Goal: Information Seeking & Learning: Learn about a topic

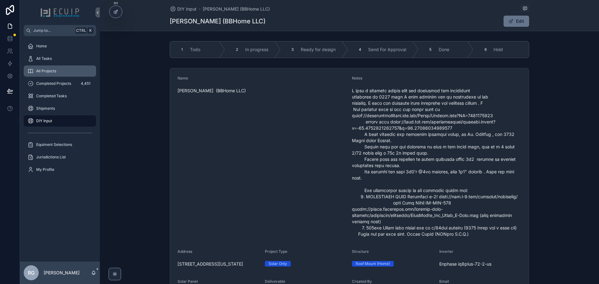
click at [61, 70] on div "All Projects" at bounding box center [59, 71] width 65 height 10
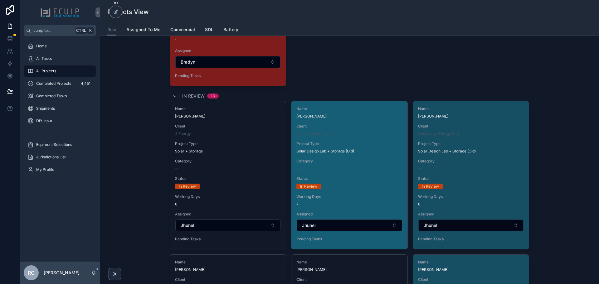
scroll to position [2341, 0]
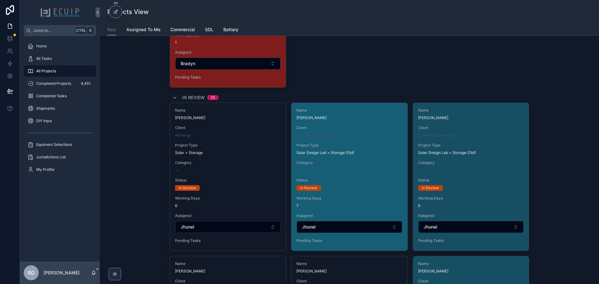
click at [330, 118] on span "[PERSON_NAME]" at bounding box center [350, 118] width 106 height 5
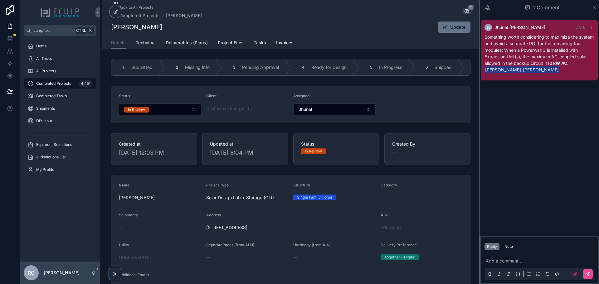
drag, startPoint x: 162, startPoint y: 25, endPoint x: 107, endPoint y: 27, distance: 55.0
click at [107, 27] on div "Back to All Projects Completed Projects [PERSON_NAME] 1 [PERSON_NAME] Update De…" at bounding box center [290, 24] width 377 height 49
copy h1 "[PERSON_NAME]"
click at [421, 113] on form "Status In Review Client Castaways Energy LLC Assigned Jhunel" at bounding box center [290, 104] width 359 height 37
click at [201, 43] on span "Deliverables (Plans)" at bounding box center [187, 43] width 42 height 6
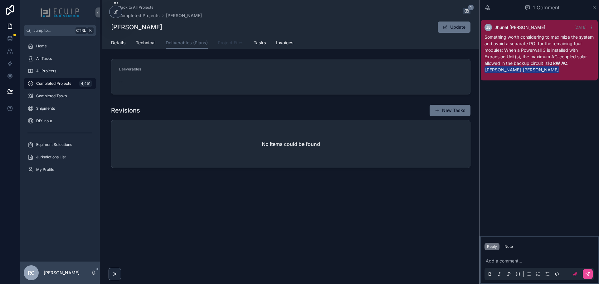
click at [236, 45] on span "Project Files" at bounding box center [231, 43] width 26 height 6
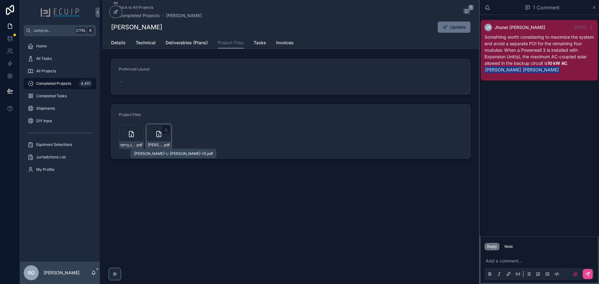
click at [161, 146] on span "[PERSON_NAME]-L-[PERSON_NAME]-(1)" at bounding box center [155, 145] width 15 height 5
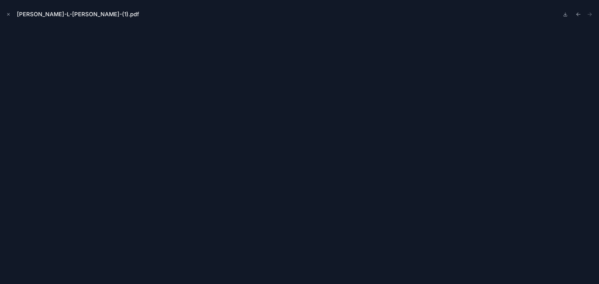
click at [12, 13] on div "[PERSON_NAME]-L-[PERSON_NAME]-(1).pdf" at bounding box center [299, 14] width 589 height 19
click at [7, 14] on icon "Close modal" at bounding box center [8, 14] width 4 height 4
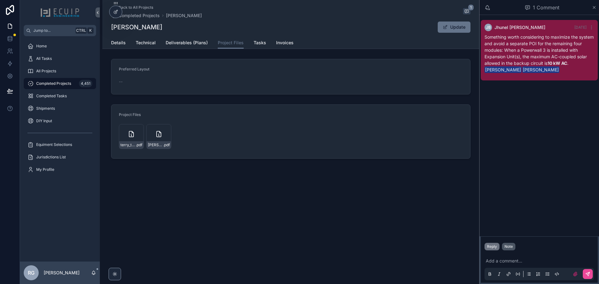
click at [509, 243] on button "Note" at bounding box center [508, 246] width 13 height 7
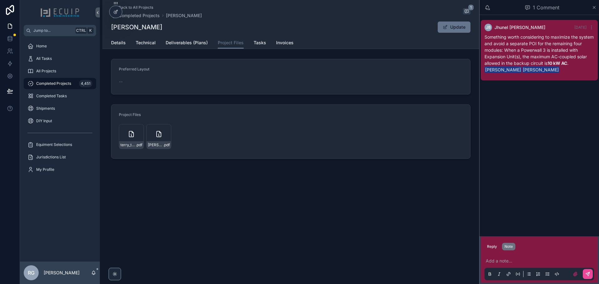
click at [505, 261] on p "scrollable content" at bounding box center [541, 261] width 110 height 6
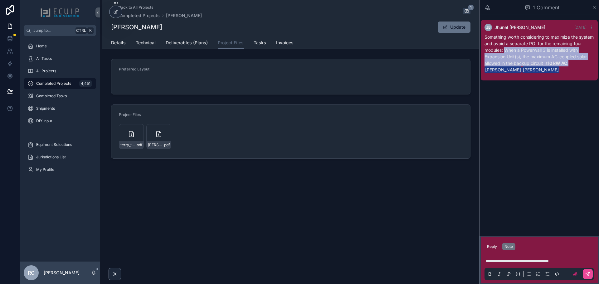
drag, startPoint x: 571, startPoint y: 64, endPoint x: 515, endPoint y: 52, distance: 57.3
click at [515, 52] on p "Something worth considering to maximize the system and avoid a separate POI for…" at bounding box center [540, 53] width 110 height 39
click at [522, 53] on p "Something worth considering to maximize the system and avoid a separate POI for…" at bounding box center [540, 53] width 110 height 39
click at [522, 66] on span "[PERSON_NAME]" at bounding box center [503, 69] width 37 height 7
click at [572, 62] on p "Something worth considering to maximize the system and avoid a separate POI for…" at bounding box center [540, 53] width 110 height 39
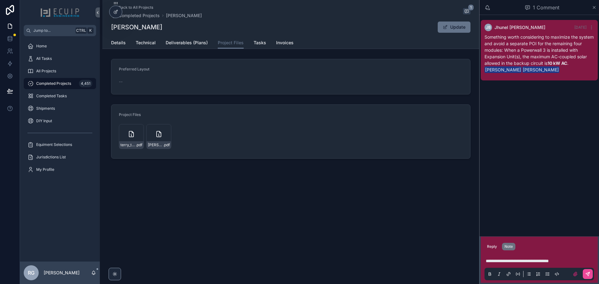
click at [565, 67] on p "Something worth considering to maximize the system and avoid a separate POI for…" at bounding box center [540, 53] width 110 height 39
drag, startPoint x: 570, startPoint y: 63, endPoint x: 514, endPoint y: 50, distance: 57.2
click at [514, 50] on p "Something worth considering to maximize the system and avoid a separate POI for…" at bounding box center [540, 53] width 110 height 39
copy p "When a Powerwall 3 is installed with Expansion Unit(s), the maximum AC-coupled …"
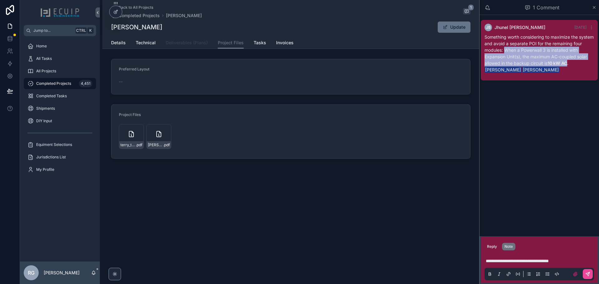
click at [187, 44] on span "Deliverables (Plans)" at bounding box center [187, 43] width 42 height 6
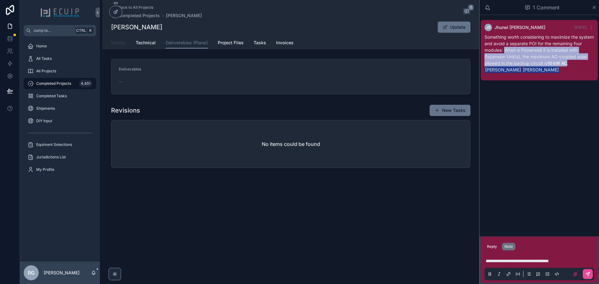
click at [120, 45] on span "Details" at bounding box center [118, 43] width 15 height 6
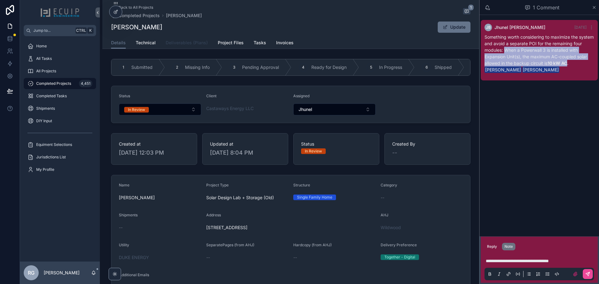
click at [189, 42] on span "Deliverables (Plans)" at bounding box center [187, 43] width 42 height 6
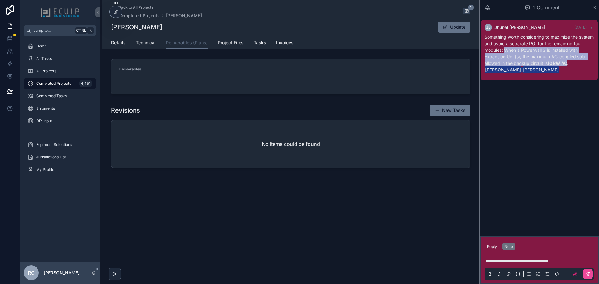
click at [549, 259] on span "**********" at bounding box center [517, 261] width 63 height 4
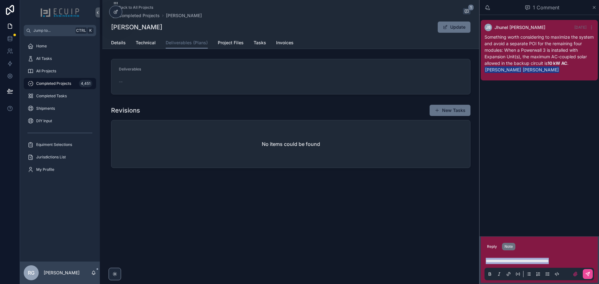
drag, startPoint x: 578, startPoint y: 260, endPoint x: 479, endPoint y: 258, distance: 99.3
click at [479, 258] on div "**********" at bounding box center [309, 142] width 579 height 284
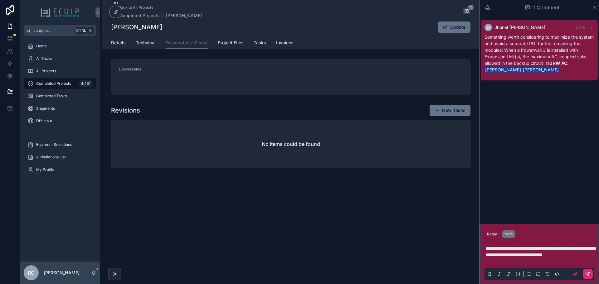
click at [586, 272] on icon "scrollable content" at bounding box center [588, 274] width 5 height 5
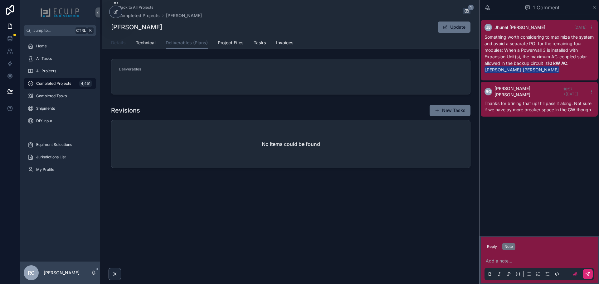
click at [125, 44] on span "Details" at bounding box center [118, 43] width 15 height 6
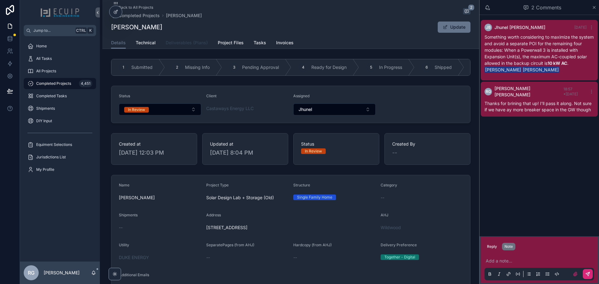
click at [181, 43] on span "Deliverables (Plans)" at bounding box center [187, 43] width 42 height 6
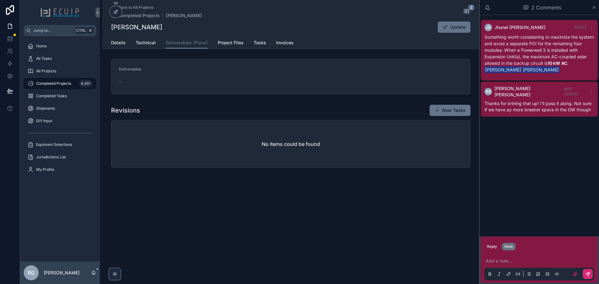
click at [453, 33] on div "Back to All Projects Completed Projects [PERSON_NAME] 2 [PERSON_NAME] Update" at bounding box center [291, 18] width 360 height 37
click at [455, 29] on button "Update" at bounding box center [454, 27] width 33 height 11
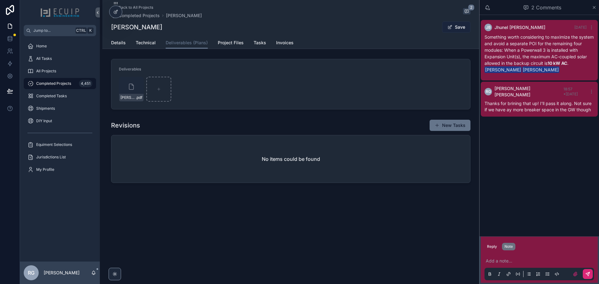
click at [447, 31] on button "Save" at bounding box center [456, 27] width 28 height 11
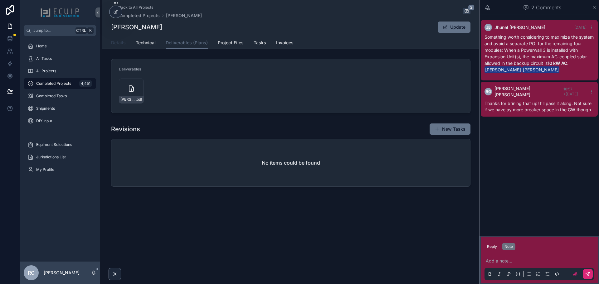
click at [114, 43] on span "Details" at bounding box center [118, 43] width 15 height 6
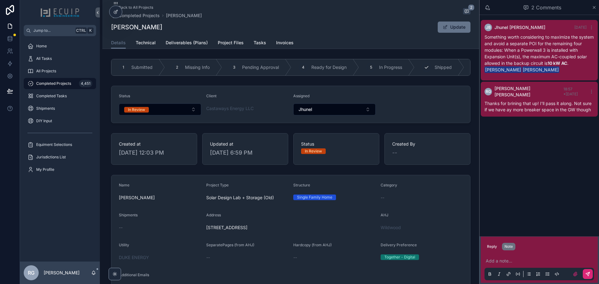
click at [433, 69] on div "6 Shipped" at bounding box center [440, 67] width 50 height 16
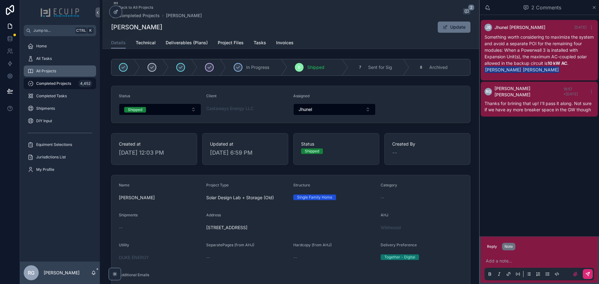
click at [62, 68] on div "All Projects" at bounding box center [59, 71] width 65 height 10
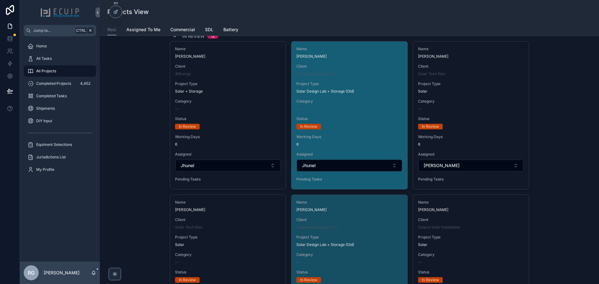
scroll to position [2373, 0]
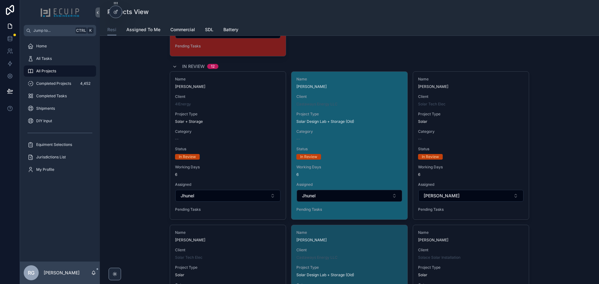
click at [357, 117] on div "Project Type Solar Design Lab + Storage (Old)" at bounding box center [350, 118] width 106 height 12
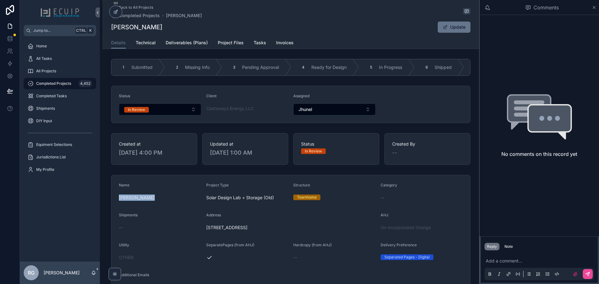
drag, startPoint x: 146, startPoint y: 204, endPoint x: 116, endPoint y: 197, distance: 30.7
copy span "[PERSON_NAME]"
click at [188, 44] on span "Deliverables (Plans)" at bounding box center [187, 43] width 42 height 6
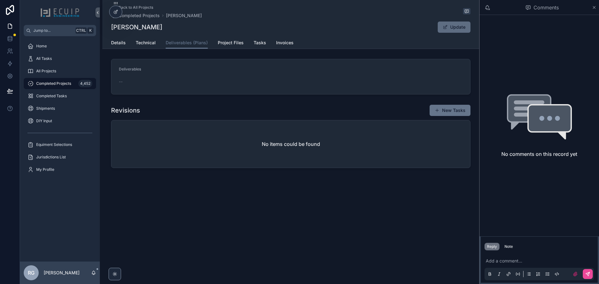
click at [456, 28] on button "Update" at bounding box center [454, 27] width 33 height 11
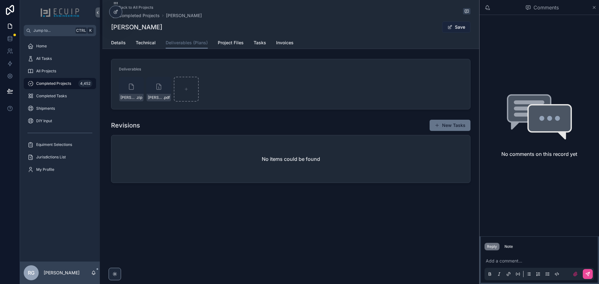
click at [453, 30] on button "Save" at bounding box center [456, 27] width 28 height 11
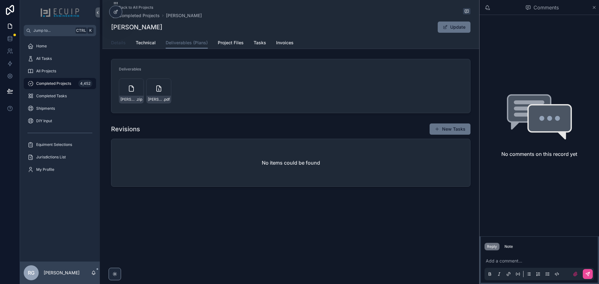
click at [123, 44] on span "Details" at bounding box center [118, 43] width 15 height 6
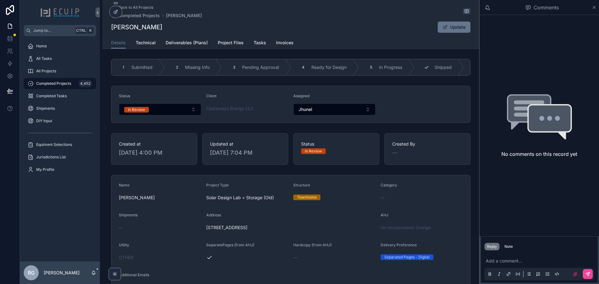
click at [424, 68] on icon "scrollable content" at bounding box center [426, 67] width 5 height 5
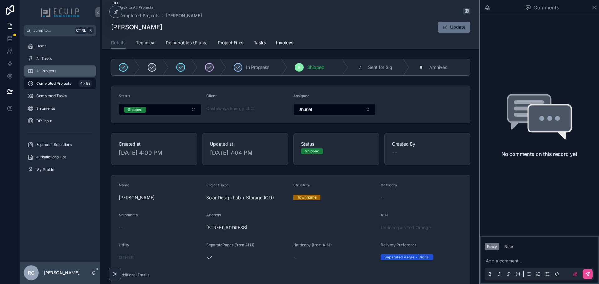
click at [59, 74] on div "All Projects" at bounding box center [59, 71] width 65 height 10
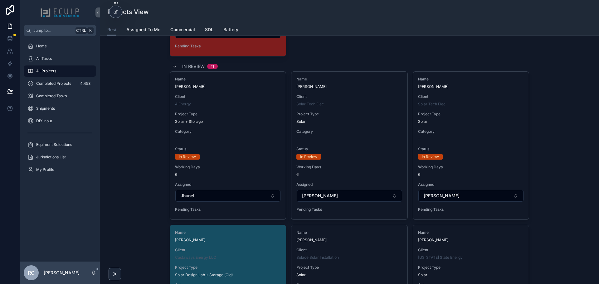
scroll to position [2341, 0]
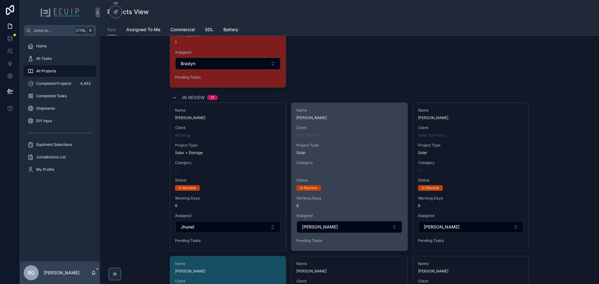
click at [341, 127] on span "Client" at bounding box center [350, 128] width 106 height 5
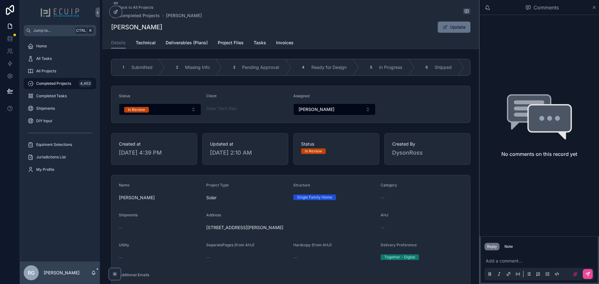
drag, startPoint x: 151, startPoint y: 201, endPoint x: 113, endPoint y: 201, distance: 37.8
click at [113, 201] on form "Name [PERSON_NAME] Project Type Solar Structure Single Family Home Category -- …" at bounding box center [290, 267] width 359 height 185
copy span "[PERSON_NAME]"
click at [198, 45] on span "Deliverables (Plans)" at bounding box center [187, 43] width 42 height 6
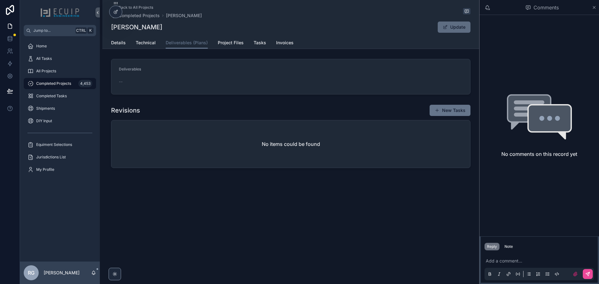
click at [445, 29] on span "scrollable content" at bounding box center [445, 27] width 5 height 5
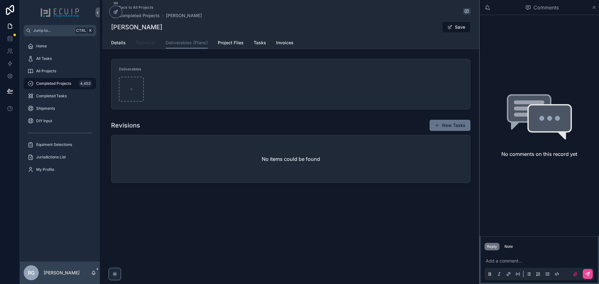
click at [146, 42] on span "Technical" at bounding box center [146, 43] width 20 height 6
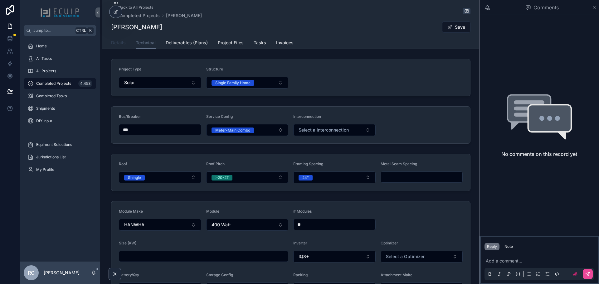
click at [120, 42] on span "Details" at bounding box center [118, 43] width 15 height 6
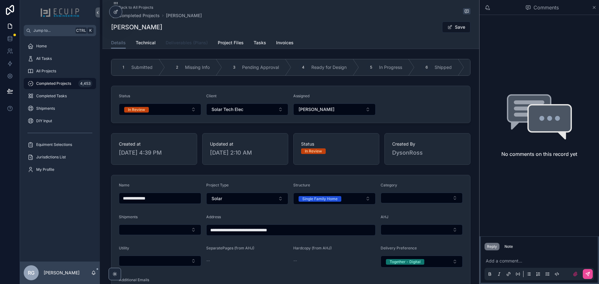
click at [182, 44] on span "Deliverables (Plans)" at bounding box center [187, 43] width 42 height 6
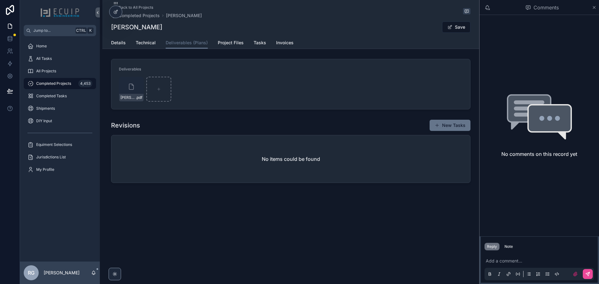
click at [229, 105] on form "Deliverables [PERSON_NAME]-Engineering_signed .pdf" at bounding box center [290, 84] width 359 height 50
click at [455, 30] on button "Save" at bounding box center [456, 27] width 28 height 11
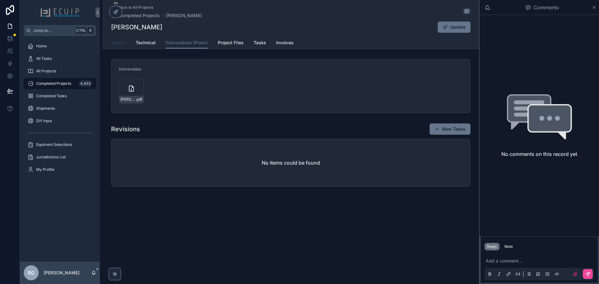
click at [123, 45] on span "Details" at bounding box center [118, 43] width 15 height 6
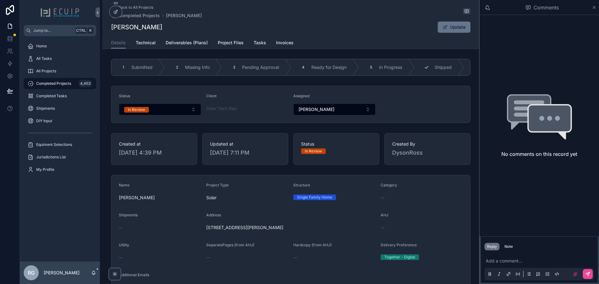
click at [424, 68] on icon "scrollable content" at bounding box center [426, 67] width 5 height 5
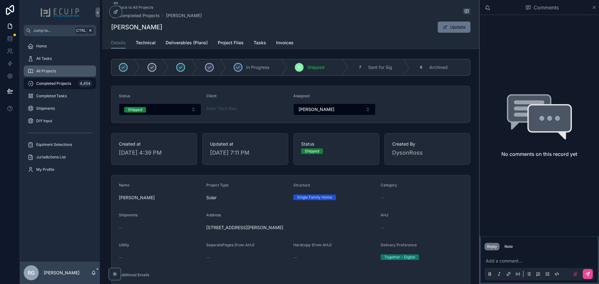
click at [57, 73] on div "All Projects" at bounding box center [59, 71] width 65 height 10
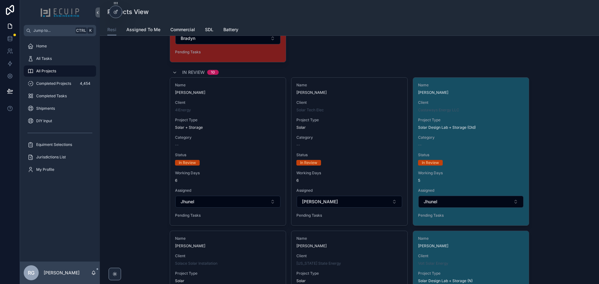
scroll to position [2373, 0]
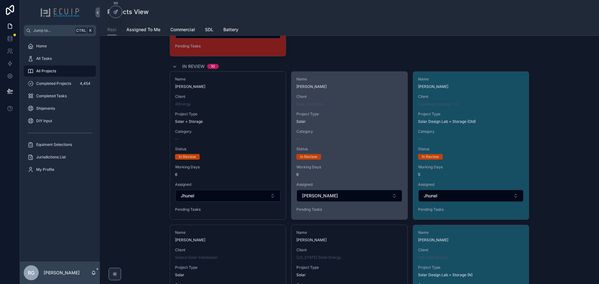
click at [358, 150] on span "Status" at bounding box center [350, 149] width 106 height 5
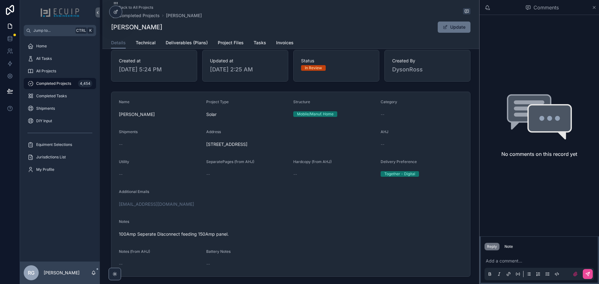
scroll to position [94, 0]
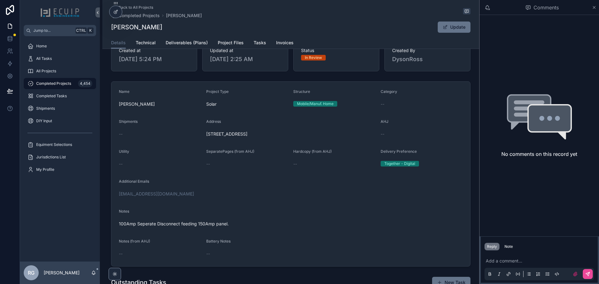
click at [143, 107] on span "[PERSON_NAME]" at bounding box center [160, 104] width 82 height 6
copy span "[PERSON_NAME]"
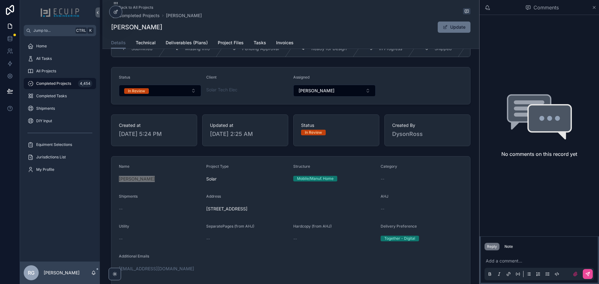
scroll to position [0, 0]
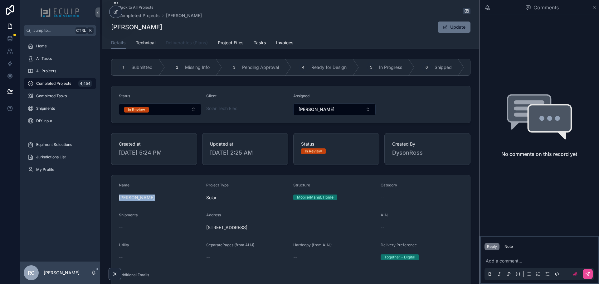
click at [188, 45] on span "Deliverables (Plans)" at bounding box center [187, 43] width 42 height 6
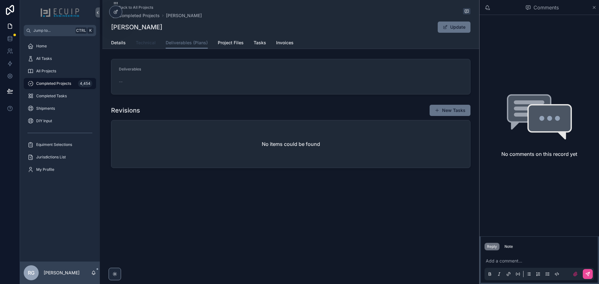
click at [147, 46] on span "Technical" at bounding box center [146, 43] width 20 height 6
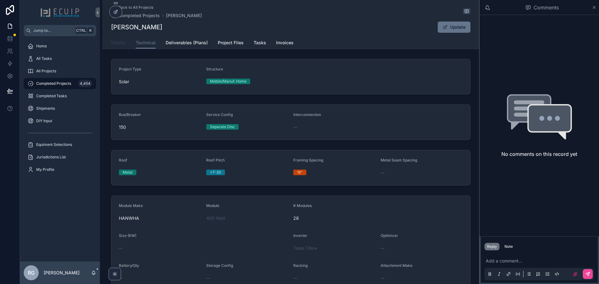
click at [124, 46] on link "Details" at bounding box center [118, 43] width 15 height 12
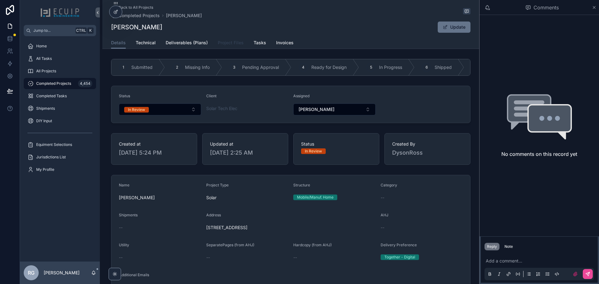
click at [230, 45] on span "Project Files" at bounding box center [231, 43] width 26 height 6
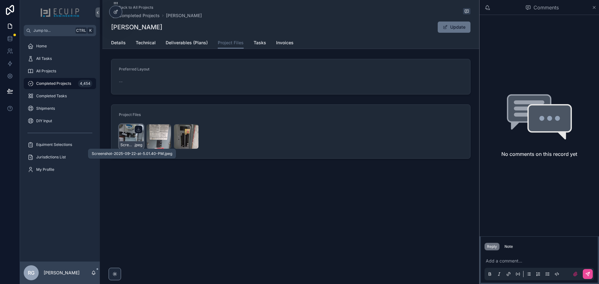
click at [134, 145] on span ".jpeg" at bounding box center [138, 145] width 8 height 5
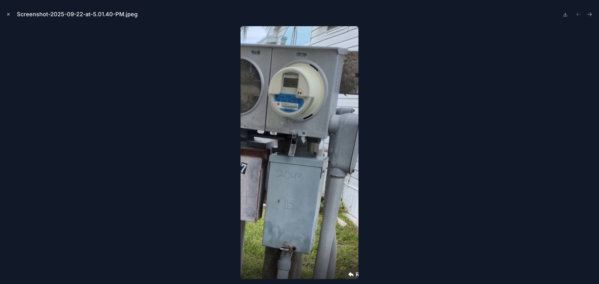
click at [7, 15] on icon "Close modal" at bounding box center [8, 14] width 4 height 4
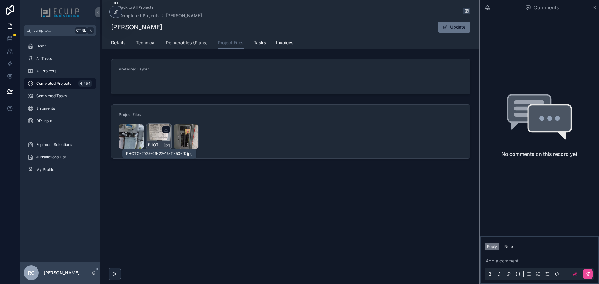
click at [165, 143] on span ".jpg" at bounding box center [167, 145] width 6 height 5
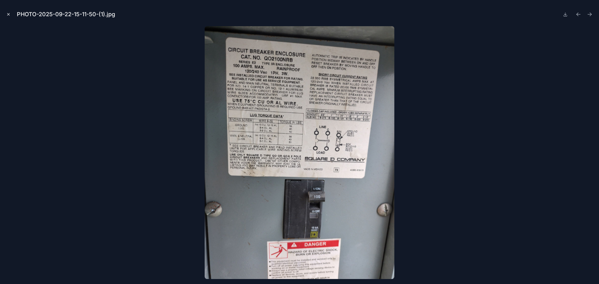
click at [9, 14] on icon "Close modal" at bounding box center [8, 14] width 4 height 4
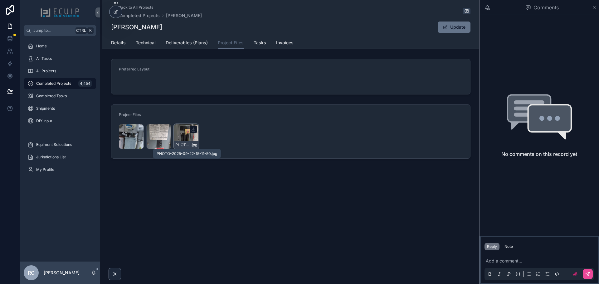
click at [188, 143] on span "PHOTO-2025-09-22-15-11-50" at bounding box center [183, 145] width 16 height 5
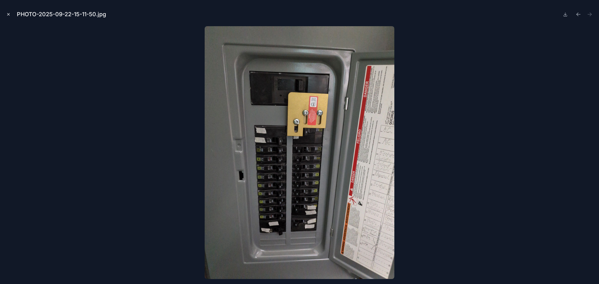
click at [9, 16] on icon "Close modal" at bounding box center [8, 14] width 4 height 4
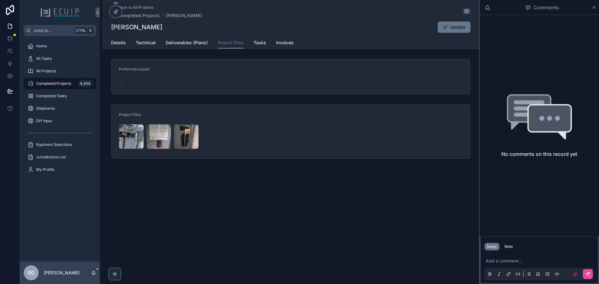
click at [244, 148] on div "Screenshot-2025-09-22-at-5.01.40-PM .jpeg PHOTO-2025-09-22-15-11-50-(1) .jpg PH…" at bounding box center [291, 136] width 344 height 25
click at [56, 71] on div "All Projects" at bounding box center [59, 71] width 65 height 10
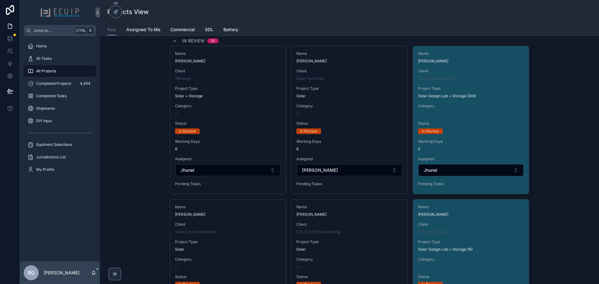
scroll to position [2373, 0]
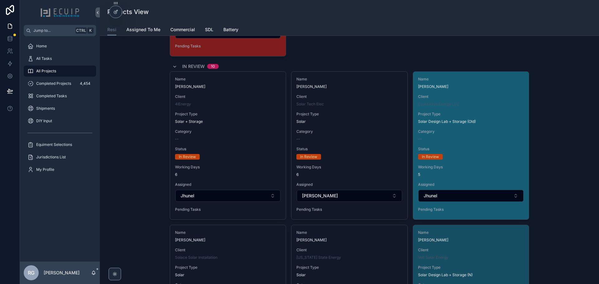
click at [473, 135] on div "Category --" at bounding box center [471, 135] width 106 height 12
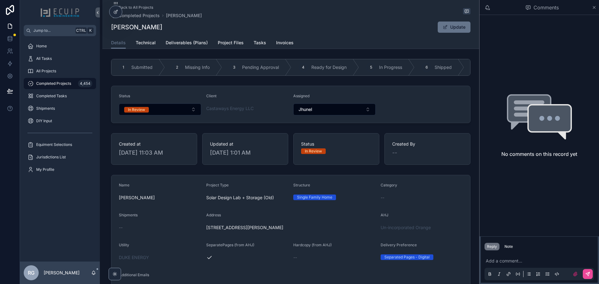
drag, startPoint x: 153, startPoint y: 200, endPoint x: 114, endPoint y: 204, distance: 39.2
copy span "[PERSON_NAME]"
click at [205, 47] on link "Deliverables (Plans)" at bounding box center [187, 43] width 42 height 12
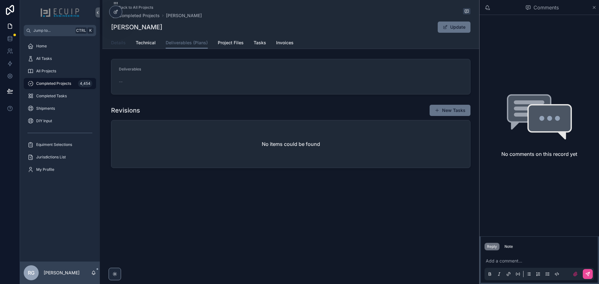
click at [124, 45] on span "Details" at bounding box center [118, 43] width 15 height 6
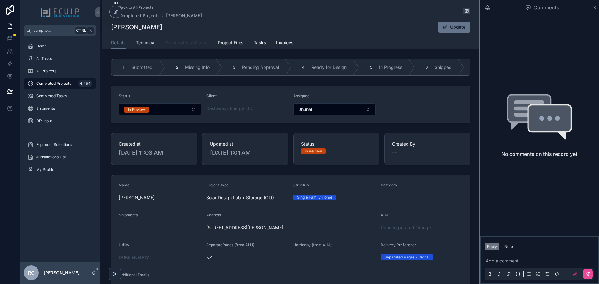
click at [197, 47] on link "Deliverables (Plans)" at bounding box center [187, 43] width 42 height 12
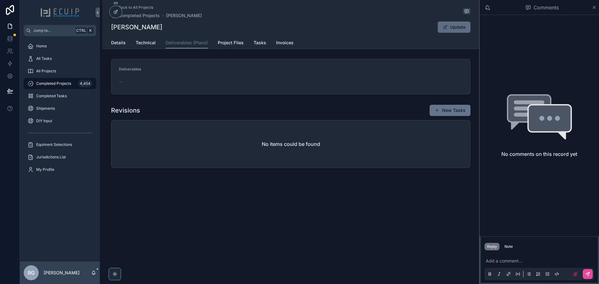
click at [450, 27] on button "Update" at bounding box center [454, 27] width 33 height 11
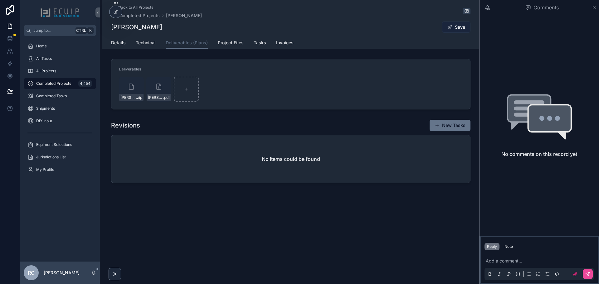
click at [453, 28] on button "Save" at bounding box center [456, 27] width 28 height 11
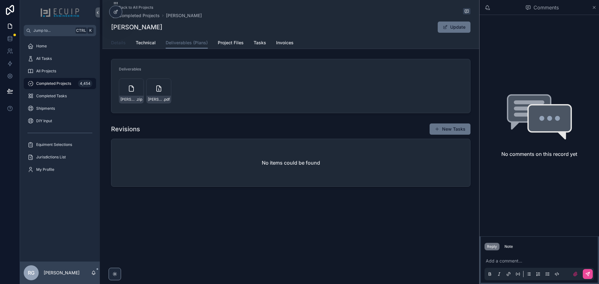
click at [117, 43] on span "Details" at bounding box center [118, 43] width 15 height 6
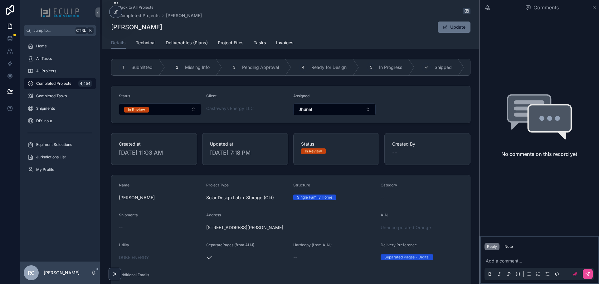
click at [444, 72] on div "6 Shipped" at bounding box center [440, 67] width 50 height 16
click at [263, 109] on div "Castaways Energy LLC" at bounding box center [247, 109] width 82 height 6
click at [396, 116] on form "Status Shipped Client Castaways Energy LLC Assigned Jhunel" at bounding box center [290, 104] width 359 height 37
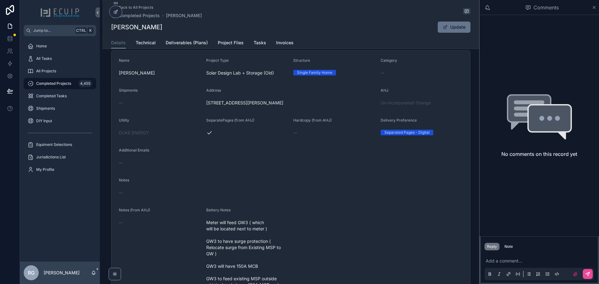
scroll to position [281, 0]
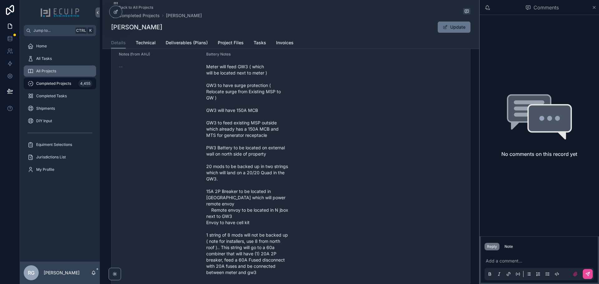
click at [46, 71] on span "All Projects" at bounding box center [46, 71] width 20 height 5
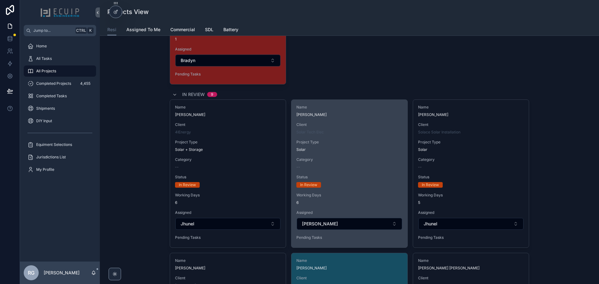
scroll to position [2404, 0]
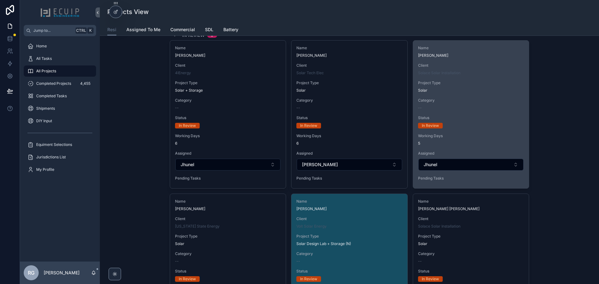
click at [478, 111] on div "Name [PERSON_NAME] Client Solace Solar Installation Project Type Solar Category…" at bounding box center [471, 115] width 116 height 148
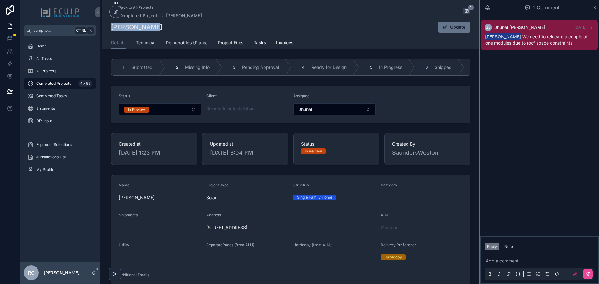
drag, startPoint x: 151, startPoint y: 28, endPoint x: 109, endPoint y: 30, distance: 41.6
click at [109, 30] on div "Back to All Projects Completed Projects [PERSON_NAME] 1 [PERSON_NAME] Update De…" at bounding box center [290, 24] width 377 height 49
copy h1 "[PERSON_NAME]"
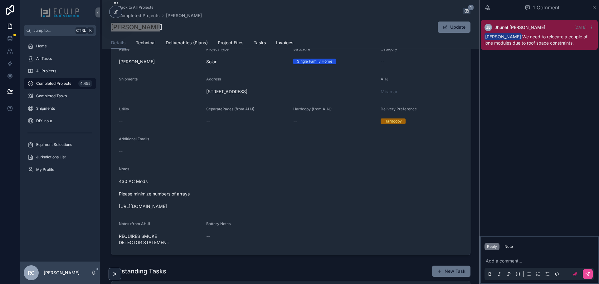
scroll to position [125, 0]
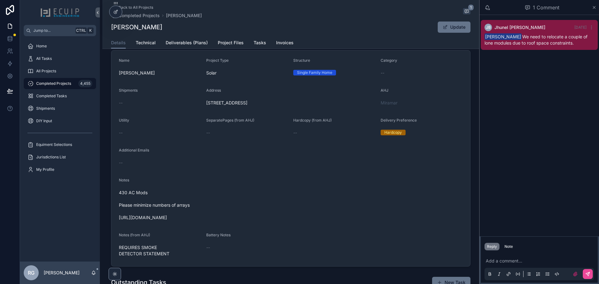
click at [520, 259] on p "scrollable content" at bounding box center [541, 261] width 110 height 6
click at [588, 276] on icon "scrollable content" at bounding box center [588, 274] width 5 height 5
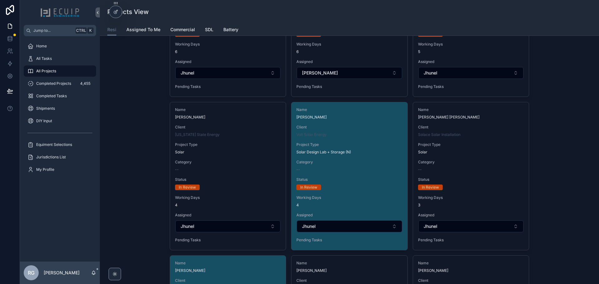
scroll to position [2529, 0]
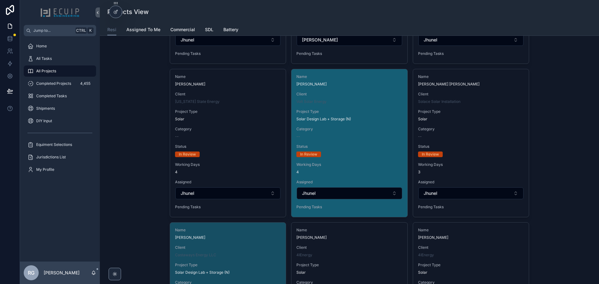
click at [386, 146] on span "Status" at bounding box center [350, 146] width 106 height 5
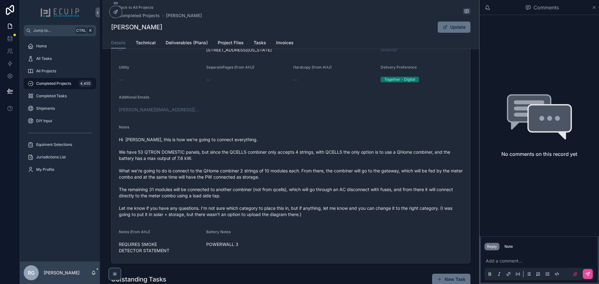
scroll to position [178, 0]
drag, startPoint x: 154, startPoint y: 29, endPoint x: 110, endPoint y: 27, distance: 44.1
click at [111, 27] on div "[PERSON_NAME] Update" at bounding box center [291, 27] width 360 height 12
copy h1 "[PERSON_NAME]"
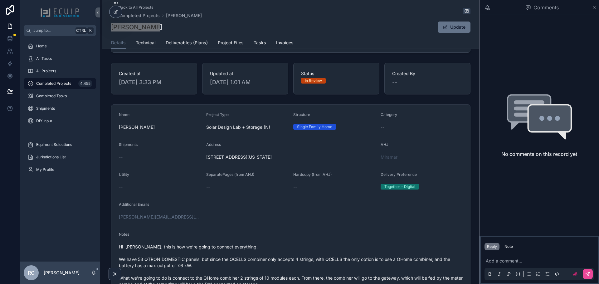
scroll to position [70, 0]
click at [187, 43] on span "Deliverables (Plans)" at bounding box center [187, 43] width 42 height 6
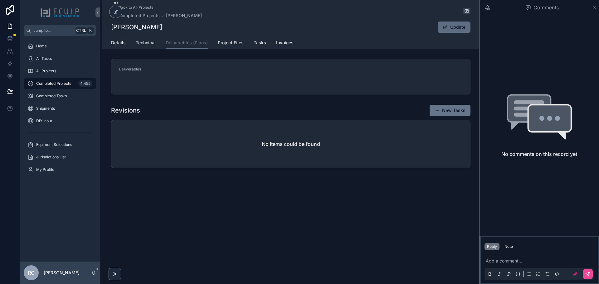
click at [446, 24] on button "Update" at bounding box center [454, 27] width 33 height 11
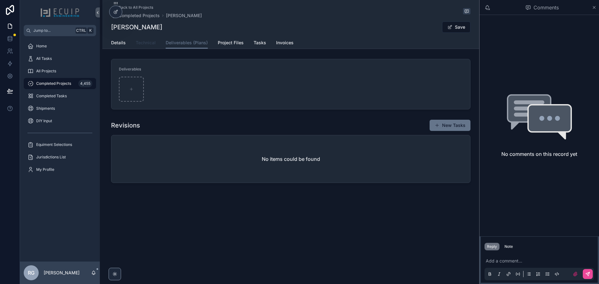
click at [148, 46] on link "Technical" at bounding box center [146, 43] width 20 height 12
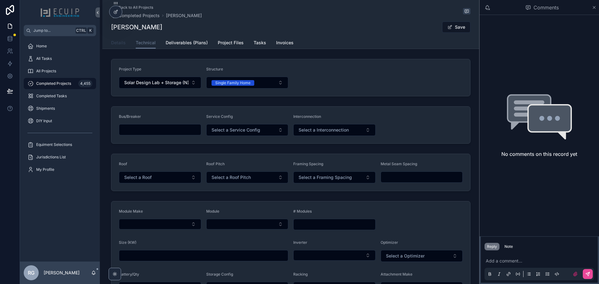
click at [115, 47] on link "Details" at bounding box center [118, 43] width 15 height 12
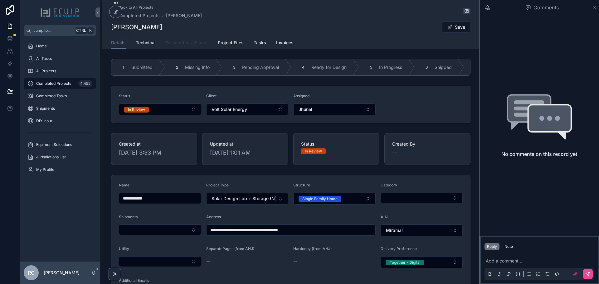
click at [188, 40] on span "Deliverables (Plans)" at bounding box center [187, 43] width 42 height 6
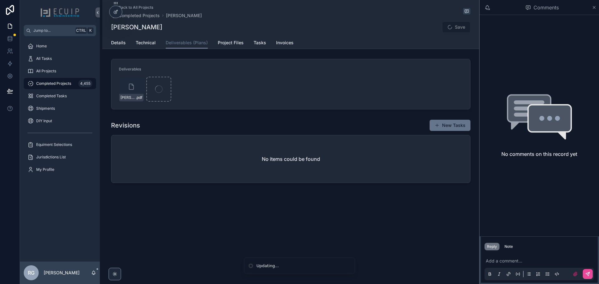
click at [461, 29] on span "Save" at bounding box center [456, 27] width 28 height 11
click at [461, 29] on button "Save" at bounding box center [456, 27] width 28 height 11
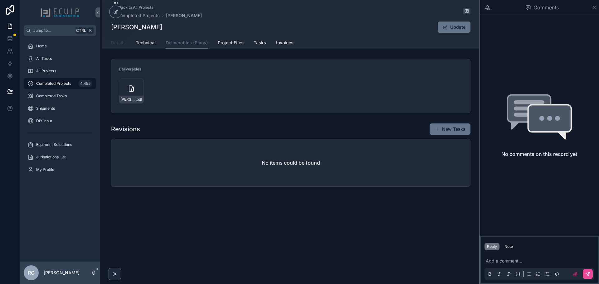
click at [116, 45] on span "Details" at bounding box center [118, 43] width 15 height 6
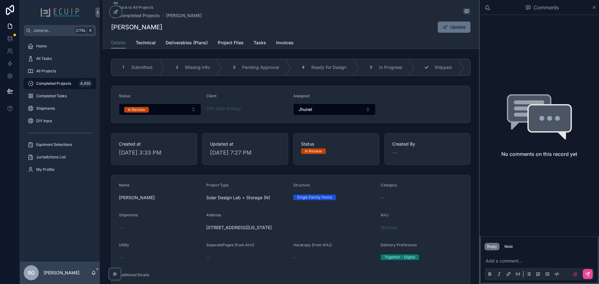
click at [427, 67] on icon "scrollable content" at bounding box center [426, 67] width 3 height 2
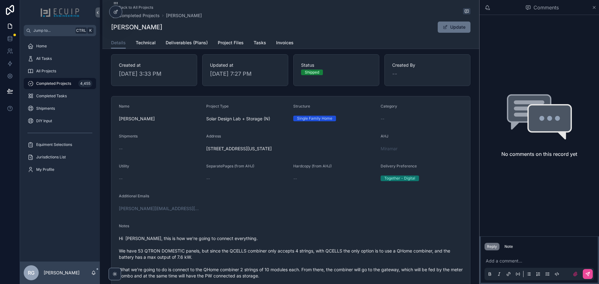
scroll to position [125, 0]
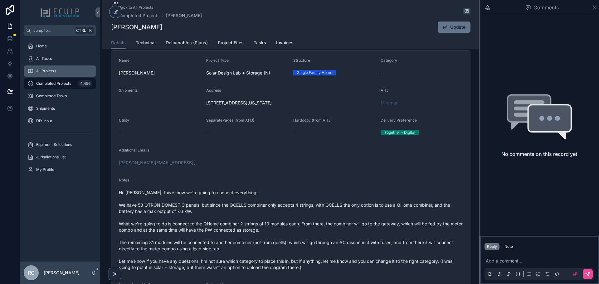
click at [57, 69] on div "All Projects" at bounding box center [59, 71] width 65 height 10
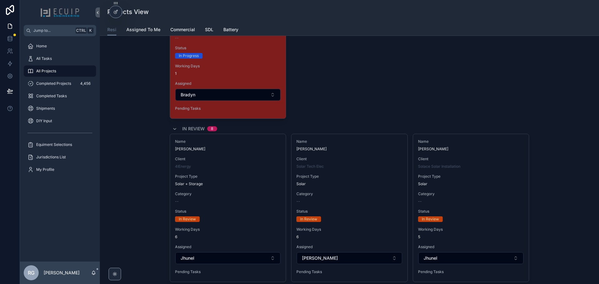
click at [348, 103] on div "Name [PERSON_NAME] and [PERSON_NAME] Client Solar Tech Elec Project Type Solar …" at bounding box center [350, 44] width 360 height 149
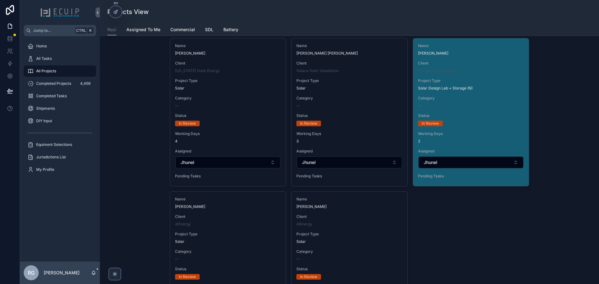
scroll to position [2560, 0]
click at [477, 117] on span "Status" at bounding box center [471, 115] width 106 height 5
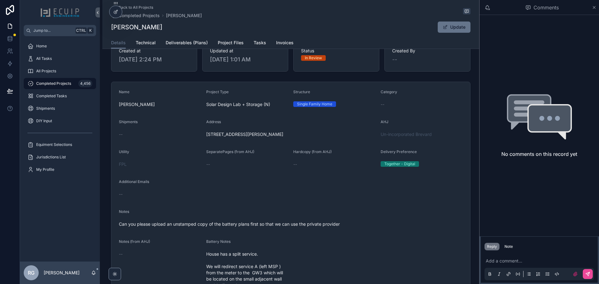
scroll to position [94, 0]
click at [146, 102] on div "[PERSON_NAME]" at bounding box center [160, 104] width 82 height 10
drag, startPoint x: 150, startPoint y: 109, endPoint x: 116, endPoint y: 109, distance: 34.0
copy span "[PERSON_NAME]"
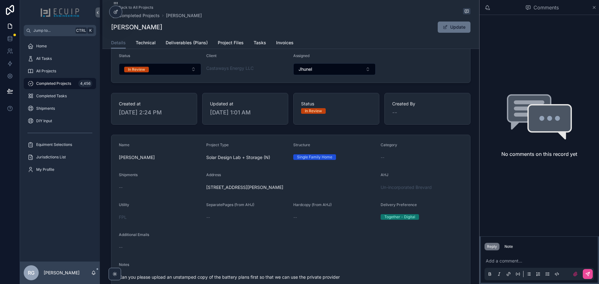
scroll to position [0, 0]
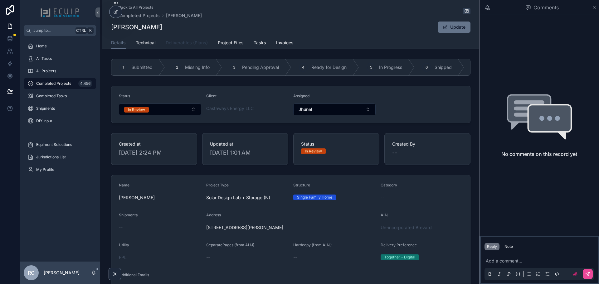
click at [188, 43] on span "Deliverables (Plans)" at bounding box center [187, 43] width 42 height 6
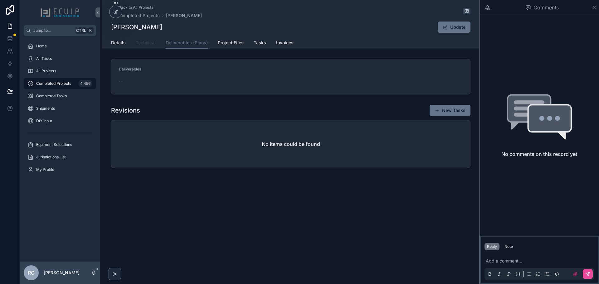
click at [148, 44] on span "Technical" at bounding box center [146, 43] width 20 height 6
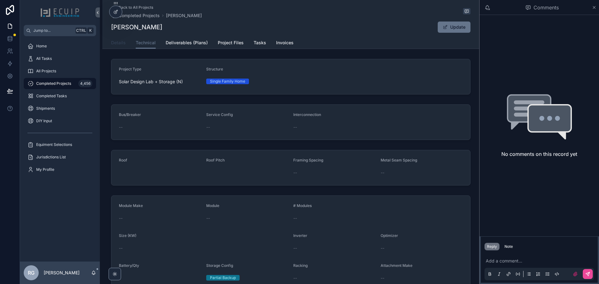
click at [121, 44] on span "Details" at bounding box center [118, 43] width 15 height 6
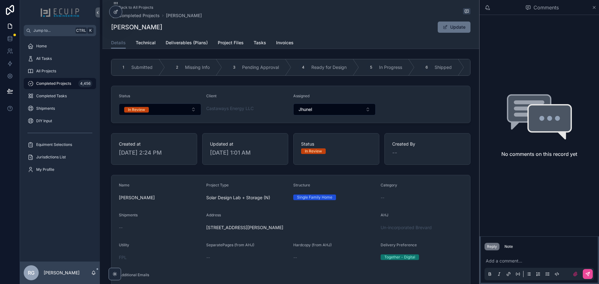
click at [151, 27] on h1 "[PERSON_NAME]" at bounding box center [136, 27] width 51 height 9
copy div "[PERSON_NAME]"
click at [192, 40] on span "Deliverables (Plans)" at bounding box center [187, 43] width 42 height 6
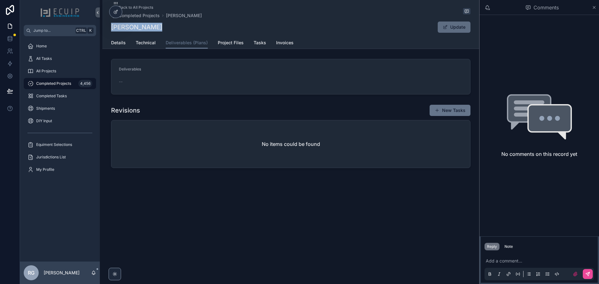
click at [457, 26] on button "Update" at bounding box center [454, 27] width 33 height 11
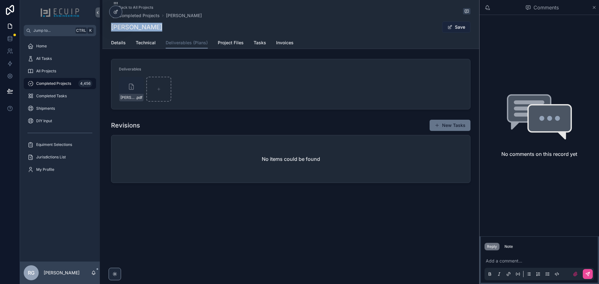
click at [454, 26] on button "Save" at bounding box center [456, 27] width 28 height 11
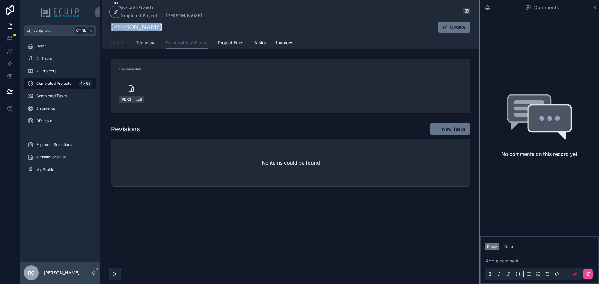
click at [122, 46] on link "Details" at bounding box center [118, 43] width 15 height 12
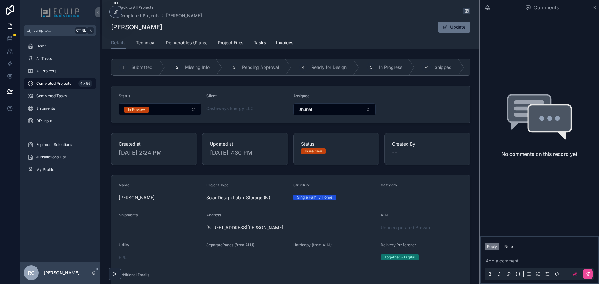
click at [425, 67] on icon "scrollable content" at bounding box center [426, 67] width 3 height 2
click at [402, 104] on form "Status Shipped Client Castaways Energy LLC Assigned Jhunel" at bounding box center [290, 104] width 359 height 37
click at [67, 86] on span "Completed Projects" at bounding box center [53, 83] width 35 height 5
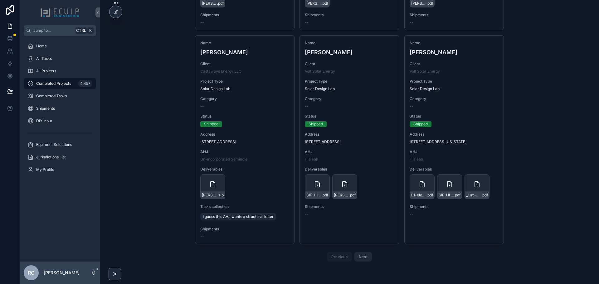
scroll to position [604, 0]
click at [64, 71] on div "All Projects" at bounding box center [59, 71] width 65 height 10
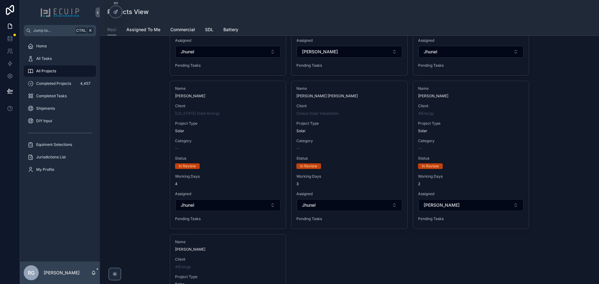
scroll to position [2529, 0]
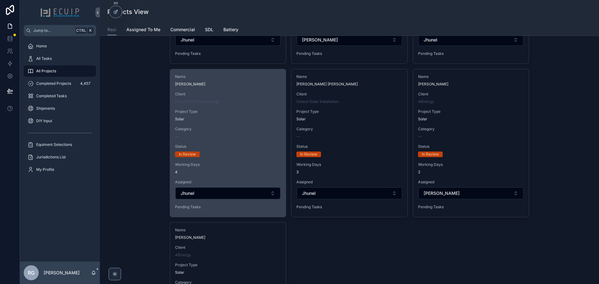
click at [239, 141] on div "Name [PERSON_NAME] Client [US_STATE] State Energy Project Type Solar Category -…" at bounding box center [228, 143] width 116 height 148
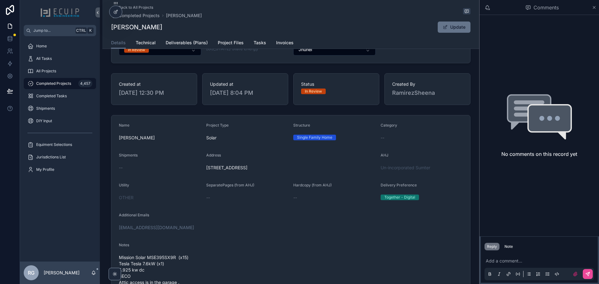
scroll to position [62, 0]
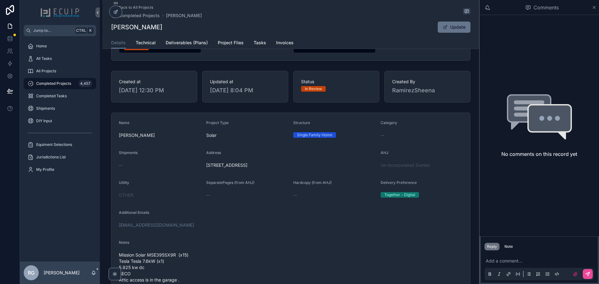
drag, startPoint x: 158, startPoint y: 137, endPoint x: 118, endPoint y: 139, distance: 40.3
click at [119, 139] on span "[PERSON_NAME]" at bounding box center [160, 135] width 82 height 6
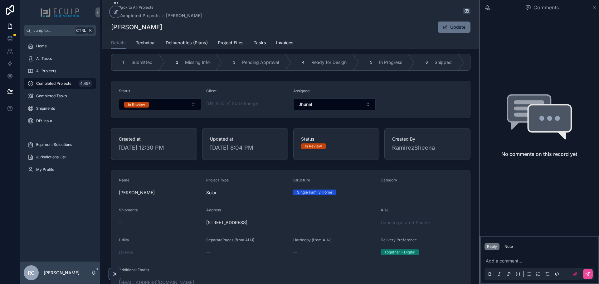
scroll to position [0, 0]
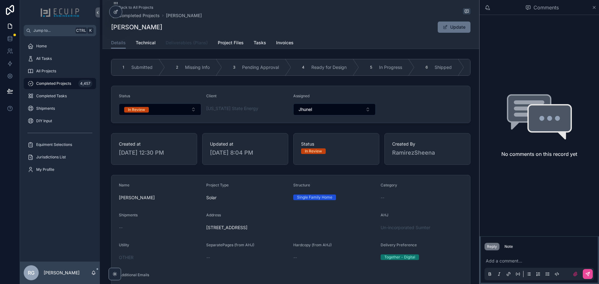
click at [200, 45] on span "Deliverables (Plans)" at bounding box center [187, 43] width 42 height 6
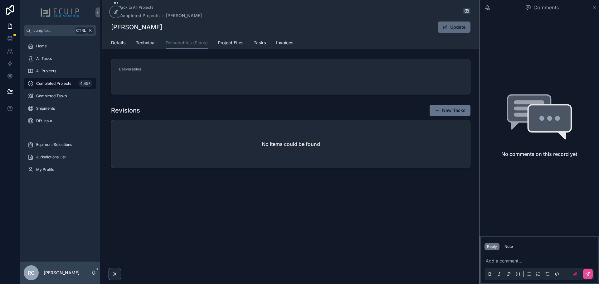
click at [460, 23] on button "Update" at bounding box center [454, 27] width 33 height 11
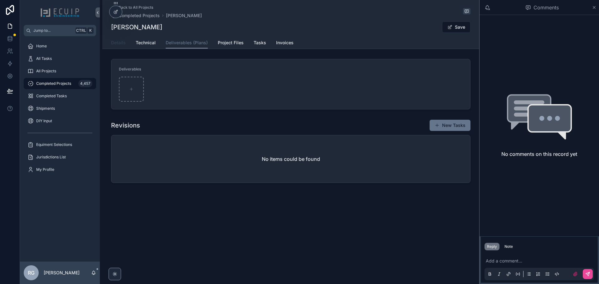
click at [123, 45] on span "Details" at bounding box center [118, 43] width 15 height 6
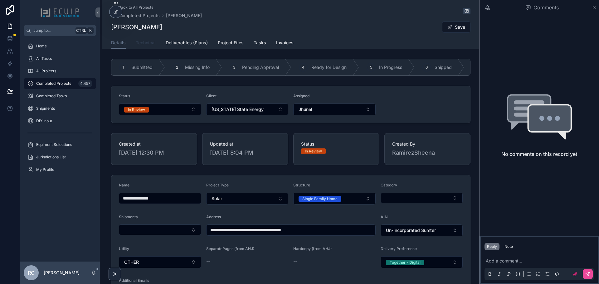
click at [150, 44] on span "Technical" at bounding box center [146, 43] width 20 height 6
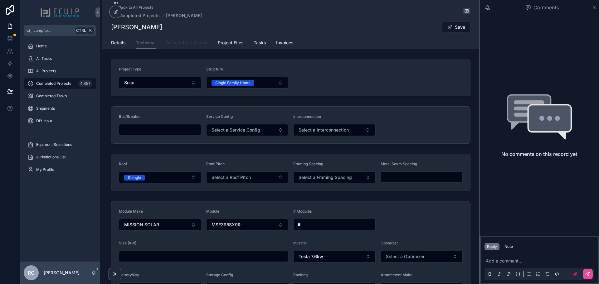
click at [203, 44] on span "Deliverables (Plans)" at bounding box center [187, 43] width 42 height 6
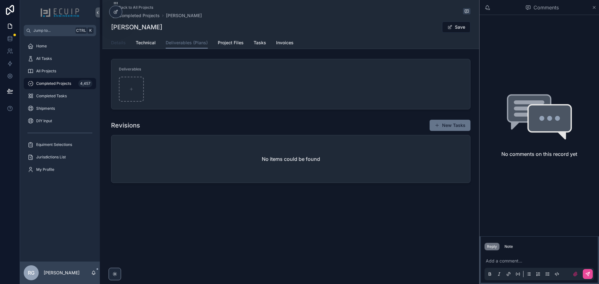
click at [115, 45] on span "Details" at bounding box center [118, 43] width 15 height 6
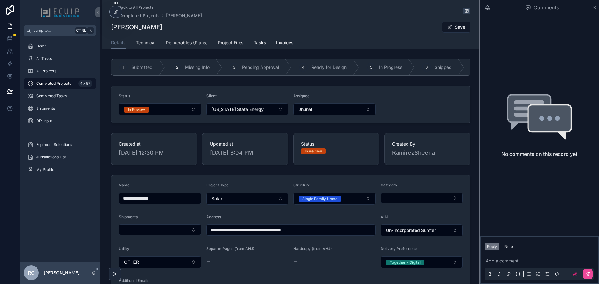
click at [232, 92] on form "Status In Review Client [US_STATE] State Energy Assigned Jhunel" at bounding box center [290, 104] width 359 height 37
click at [186, 45] on span "Deliverables (Plans)" at bounding box center [187, 43] width 42 height 6
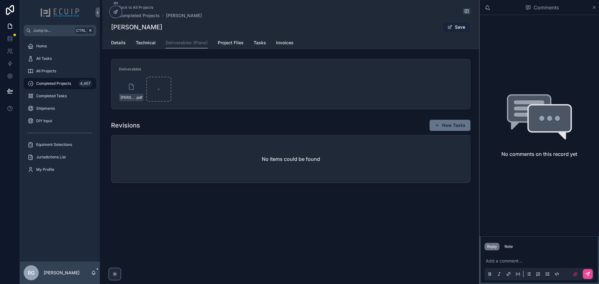
click at [452, 29] on span "scrollable content" at bounding box center [450, 27] width 5 height 5
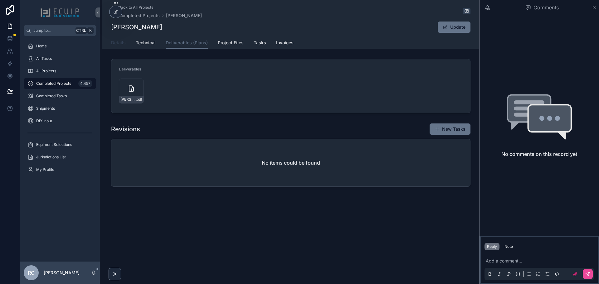
click at [125, 45] on span "Details" at bounding box center [118, 43] width 15 height 6
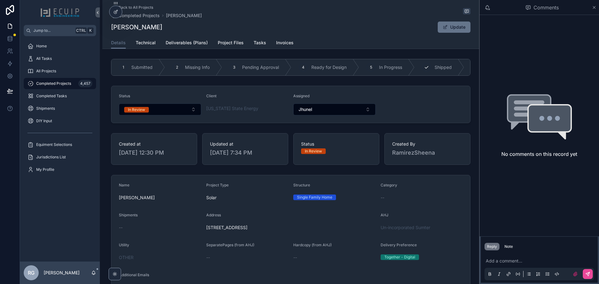
click at [424, 71] on div "6" at bounding box center [426, 67] width 9 height 9
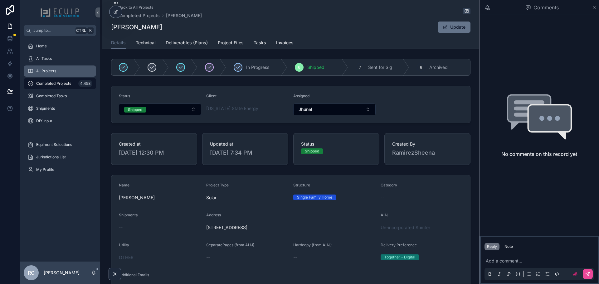
click at [68, 71] on div "All Projects" at bounding box center [59, 71] width 65 height 10
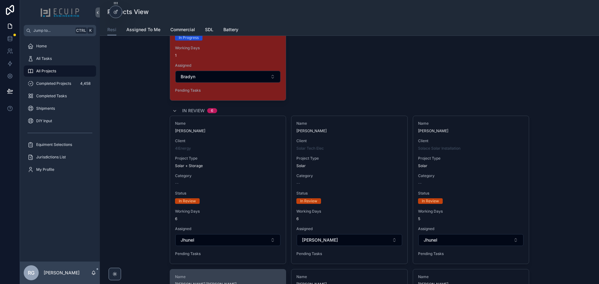
scroll to position [2434, 0]
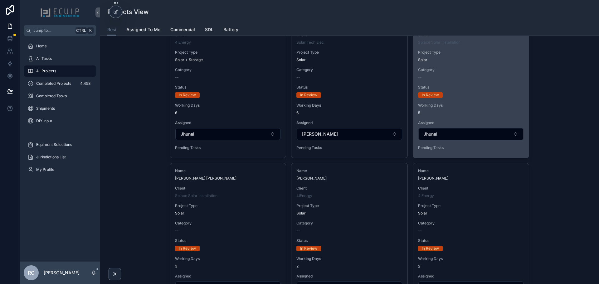
scroll to position [2403, 0]
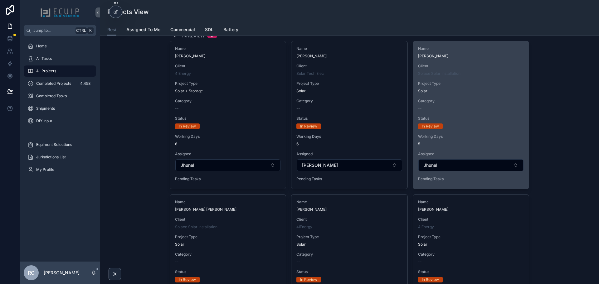
click at [473, 98] on div "Name [PERSON_NAME] Client Solace Solar Installation Project Type Solar Category…" at bounding box center [471, 115] width 116 height 148
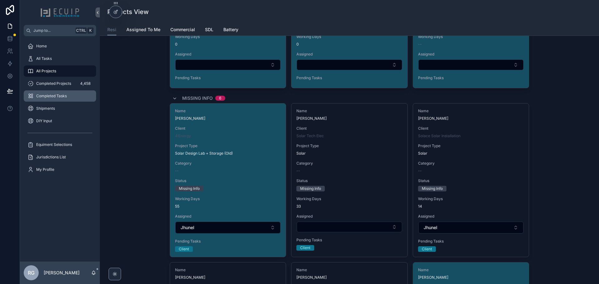
scroll to position [468, 0]
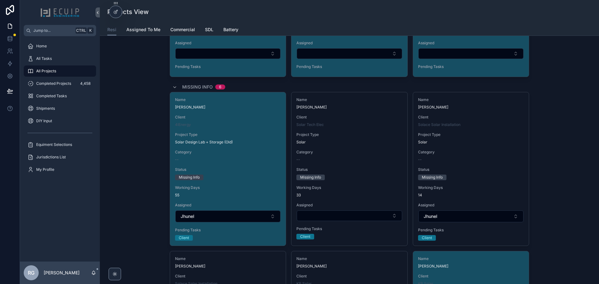
click at [60, 70] on div "All Projects" at bounding box center [59, 71] width 65 height 10
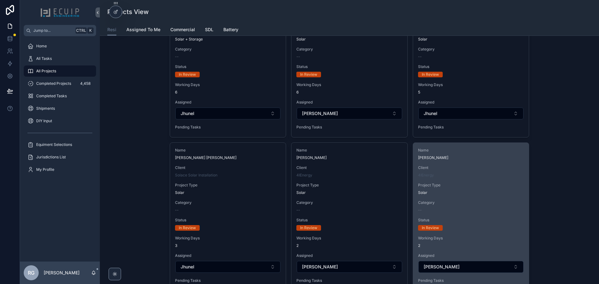
scroll to position [2466, 0]
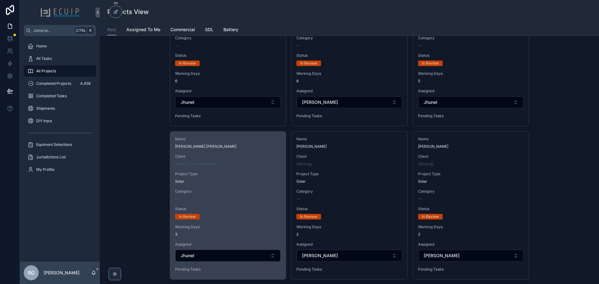
click at [236, 187] on div "Name [PERSON_NAME] [PERSON_NAME] Client Solace Solar Installation Project Type …" at bounding box center [228, 206] width 116 height 148
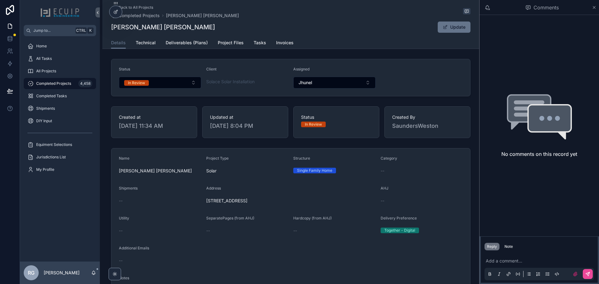
scroll to position [62, 0]
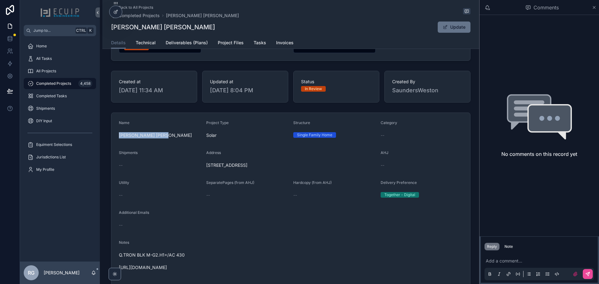
drag, startPoint x: 159, startPoint y: 137, endPoint x: 115, endPoint y: 139, distance: 44.1
click at [115, 139] on form "Name [PERSON_NAME] [PERSON_NAME] Project Type Solar Structure Single Family Hom…" at bounding box center [290, 221] width 359 height 216
click at [342, 157] on div "Address" at bounding box center [291, 153] width 170 height 7
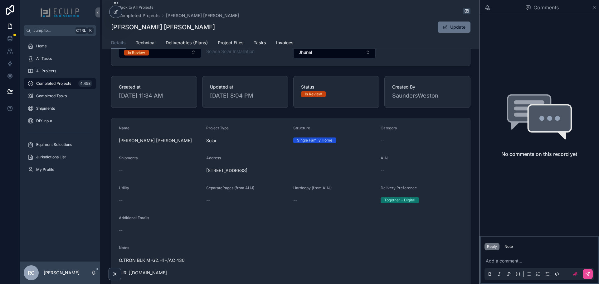
scroll to position [0, 0]
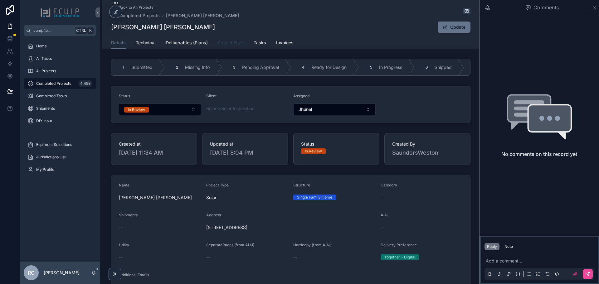
click at [222, 42] on span "Project Files" at bounding box center [231, 43] width 26 height 6
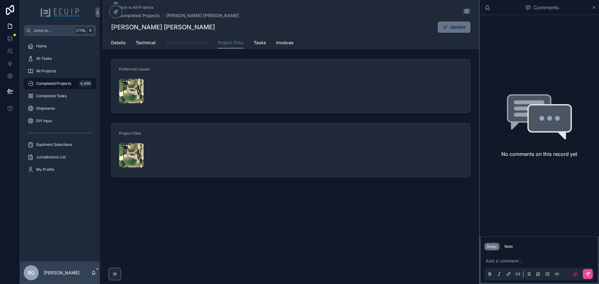
click at [198, 44] on span "Deliverables (Plans)" at bounding box center [187, 43] width 42 height 6
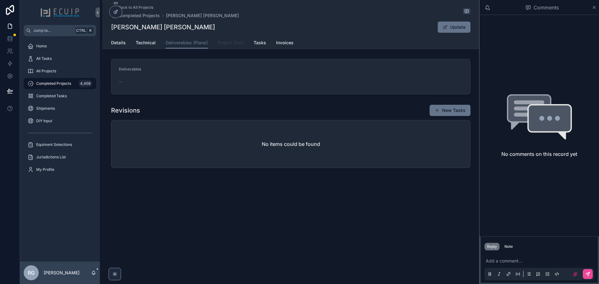
click at [226, 46] on link "Project Files" at bounding box center [231, 43] width 26 height 12
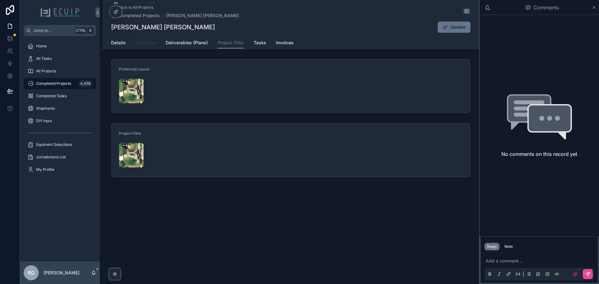
click at [148, 43] on span "Technical" at bounding box center [146, 43] width 20 height 6
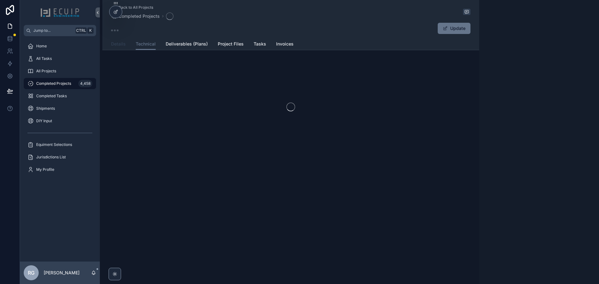
click at [112, 43] on span "Details" at bounding box center [118, 44] width 15 height 6
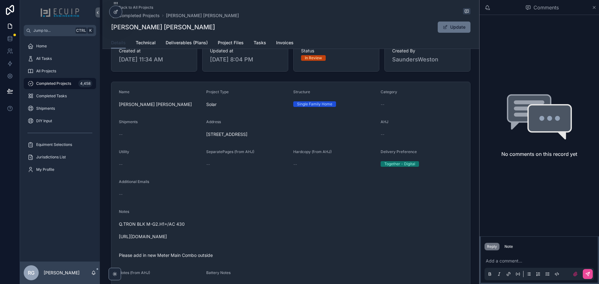
scroll to position [94, 0]
drag, startPoint x: 158, startPoint y: 106, endPoint x: 118, endPoint y: 110, distance: 39.5
click at [119, 107] on span "[PERSON_NAME] [PERSON_NAME]" at bounding box center [160, 104] width 82 height 6
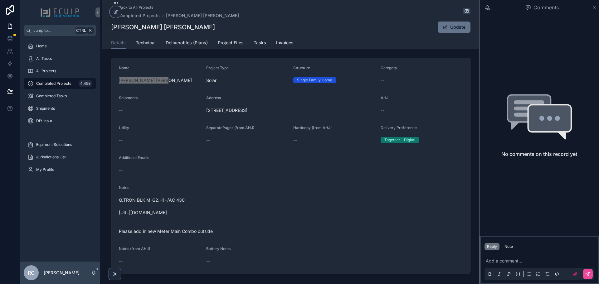
scroll to position [125, 0]
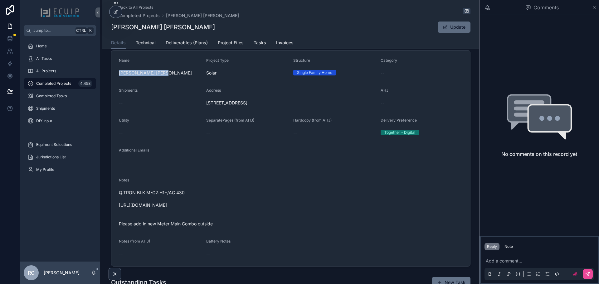
click at [455, 28] on button "Update" at bounding box center [454, 27] width 33 height 11
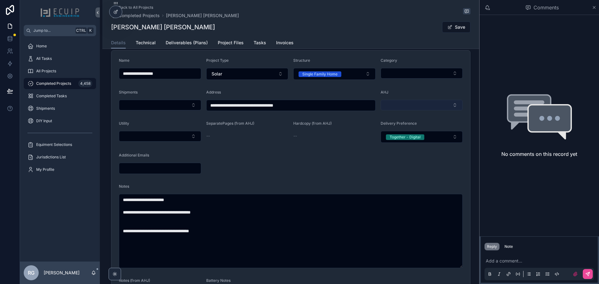
click at [418, 108] on button "Select Button" at bounding box center [422, 105] width 82 height 11
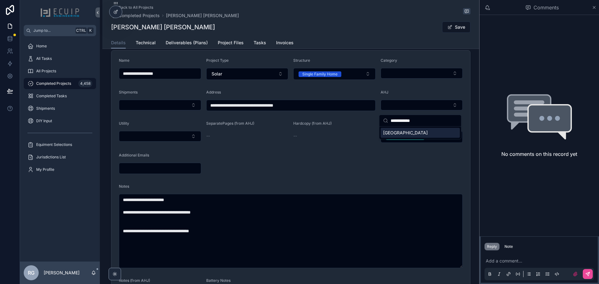
type input "**********"
click at [414, 132] on span "[GEOGRAPHIC_DATA]" at bounding box center [405, 133] width 45 height 6
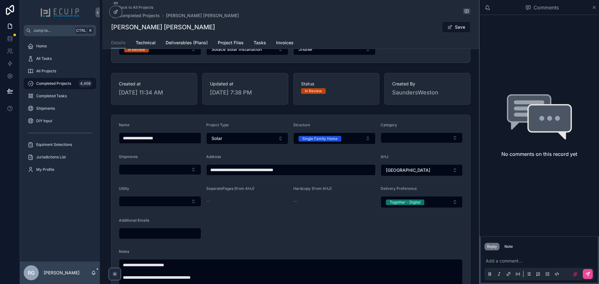
scroll to position [0, 0]
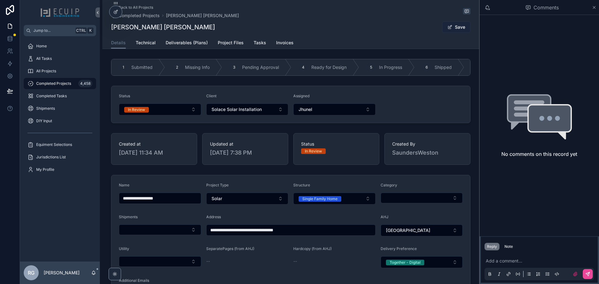
click at [456, 27] on button "Save" at bounding box center [456, 27] width 28 height 11
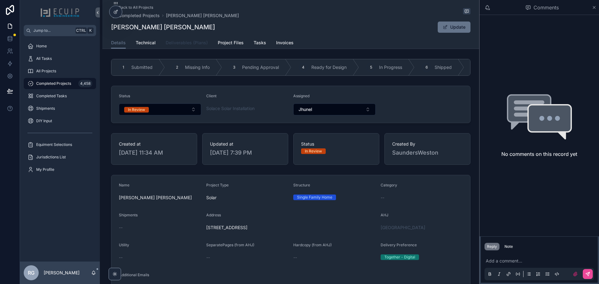
click at [196, 43] on span "Deliverables (Plans)" at bounding box center [187, 43] width 42 height 6
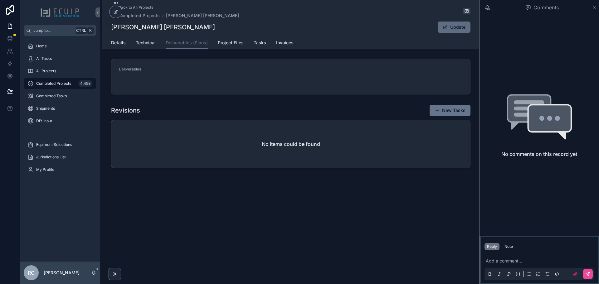
click at [450, 23] on button "Update" at bounding box center [454, 27] width 33 height 11
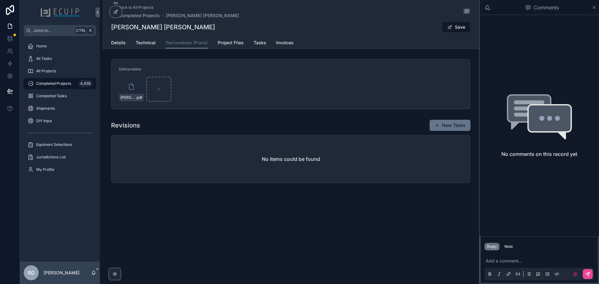
click at [450, 27] on span "scrollable content" at bounding box center [450, 27] width 5 height 5
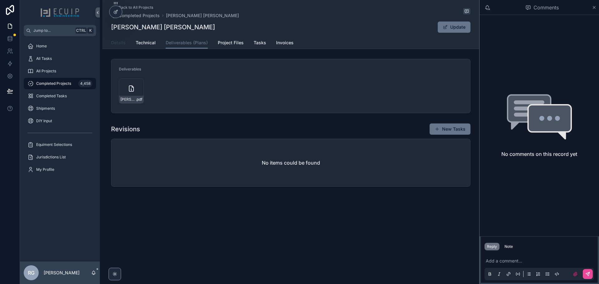
click at [125, 43] on span "Details" at bounding box center [118, 43] width 15 height 6
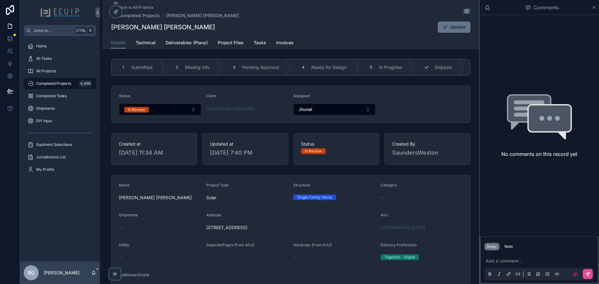
click at [438, 70] on span "Shipped" at bounding box center [443, 67] width 17 height 6
click at [298, 41] on div "Details Technical Deliverables (Plans) Project Files Tasks Invoices" at bounding box center [291, 43] width 360 height 12
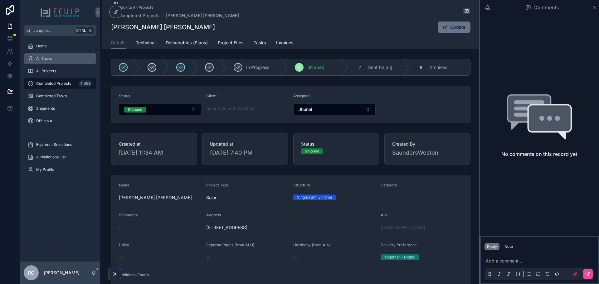
click at [51, 60] on span "All Tasks" at bounding box center [44, 58] width 16 height 5
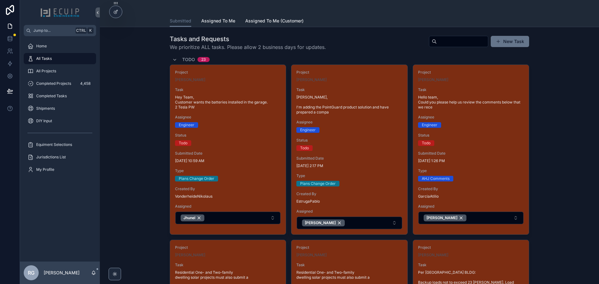
click at [440, 40] on input "scrollable content" at bounding box center [462, 41] width 51 height 9
type input "*******"
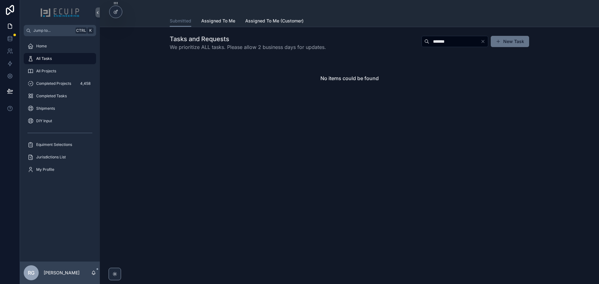
drag, startPoint x: 437, startPoint y: 44, endPoint x: 396, endPoint y: 45, distance: 40.6
click at [396, 45] on div "Tasks and Requests We prioritize ALL tasks. Please allow 2 business days for up…" at bounding box center [350, 43] width 360 height 16
